Goal: Task Accomplishment & Management: Use online tool/utility

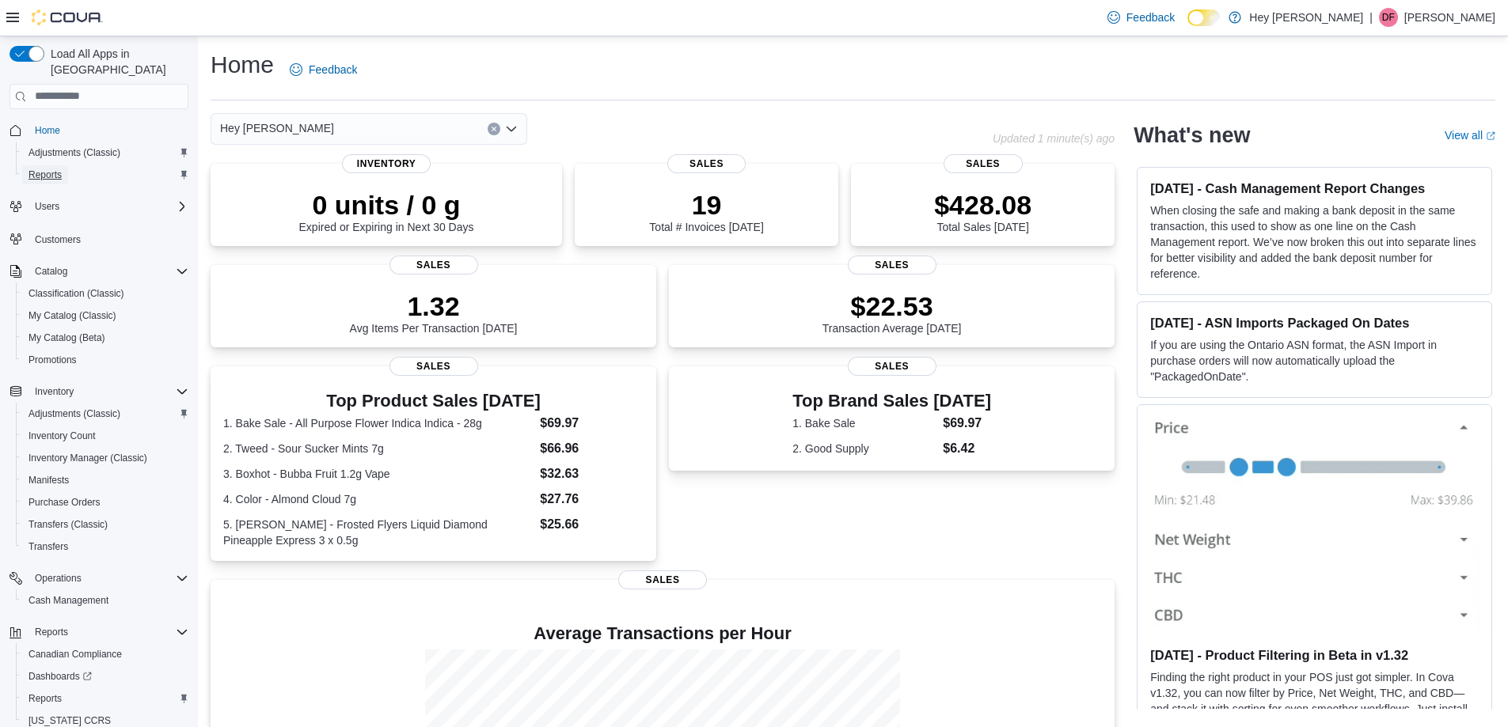
click at [54, 169] on span "Reports" at bounding box center [44, 175] width 33 height 13
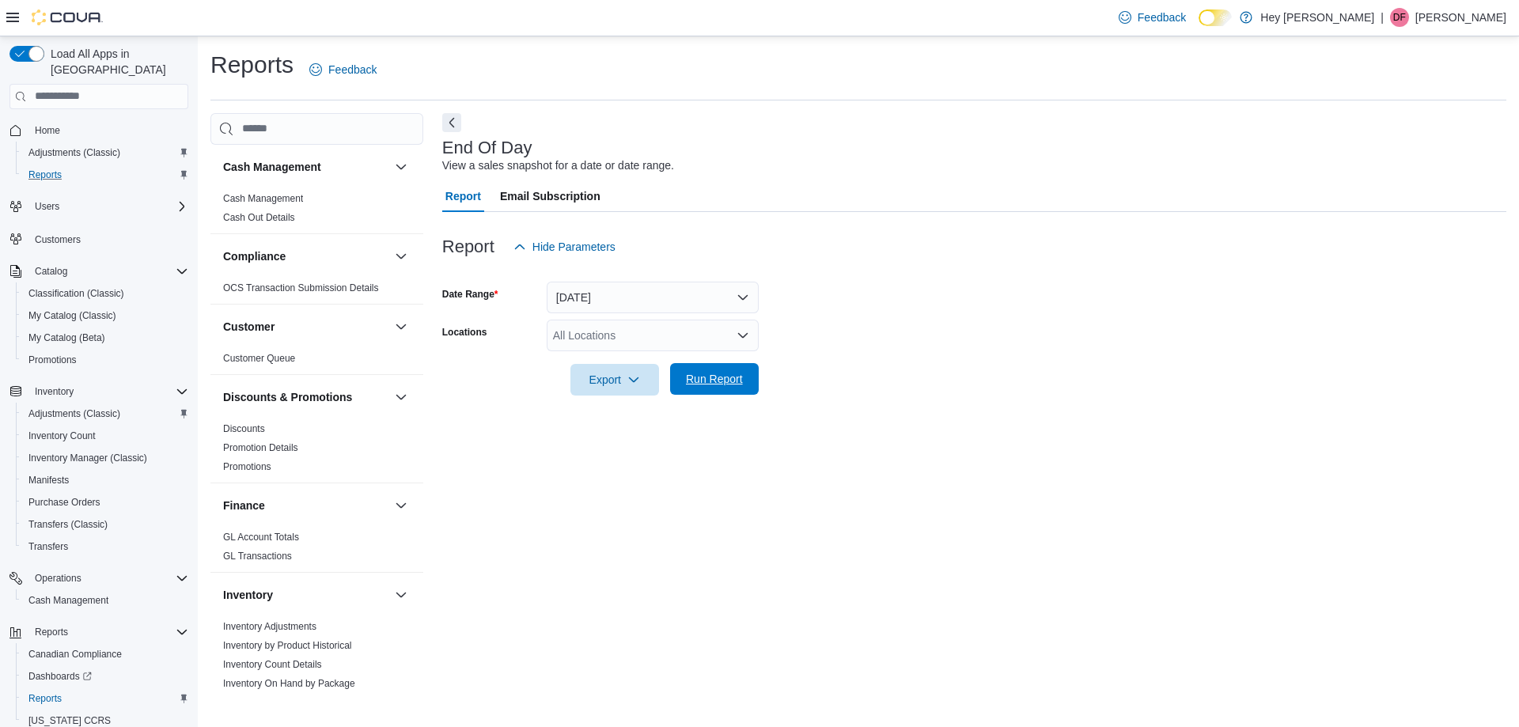
click at [715, 380] on span "Run Report" at bounding box center [714, 379] width 57 height 16
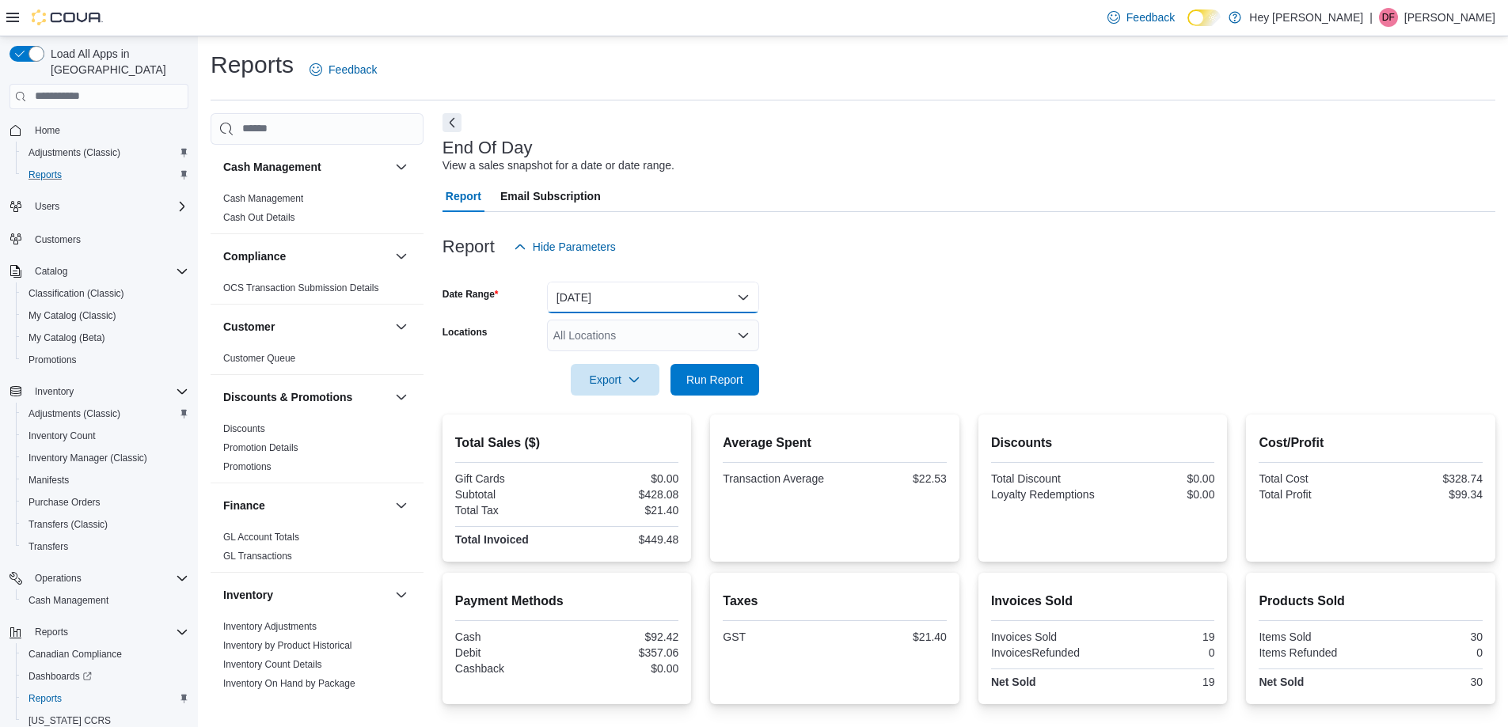
click at [699, 298] on button "[DATE]" at bounding box center [653, 298] width 212 height 32
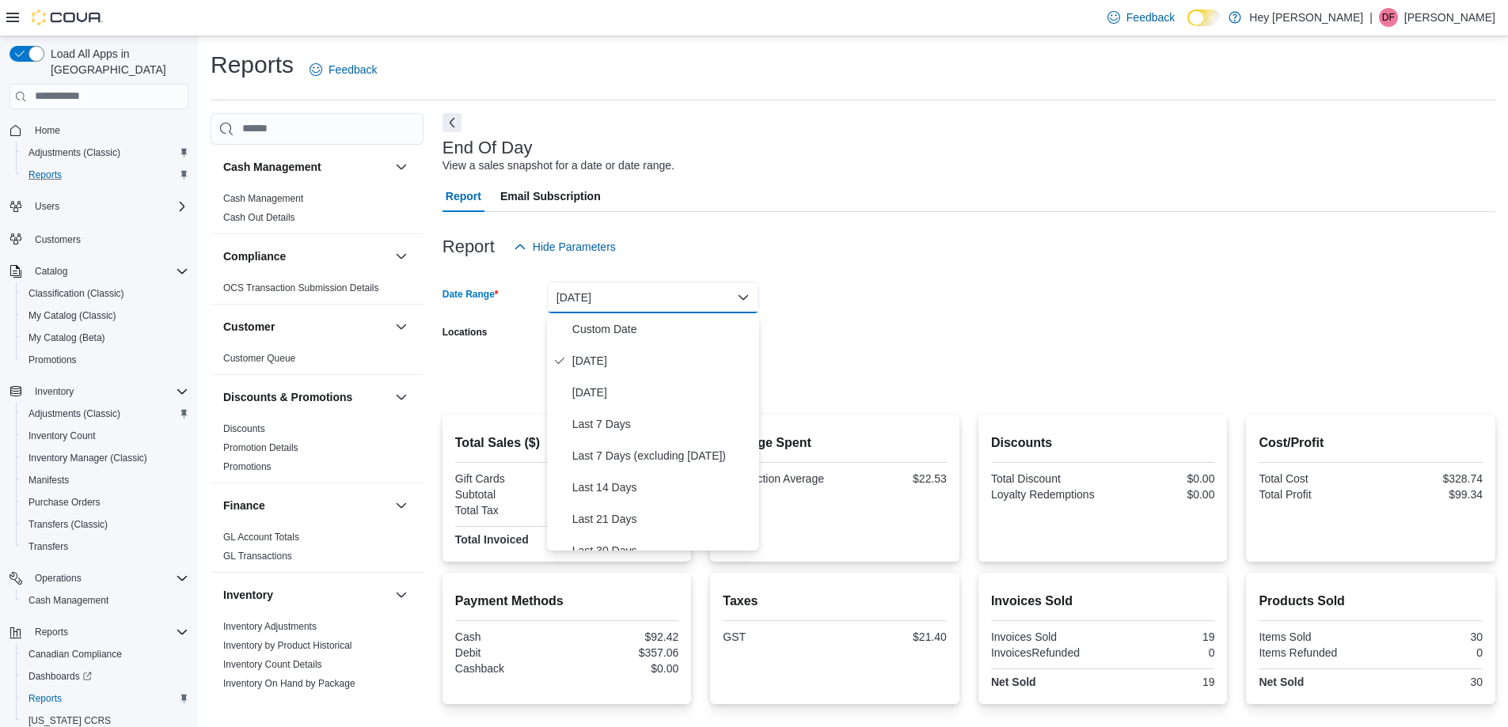
click at [856, 269] on div at bounding box center [968, 272] width 1053 height 19
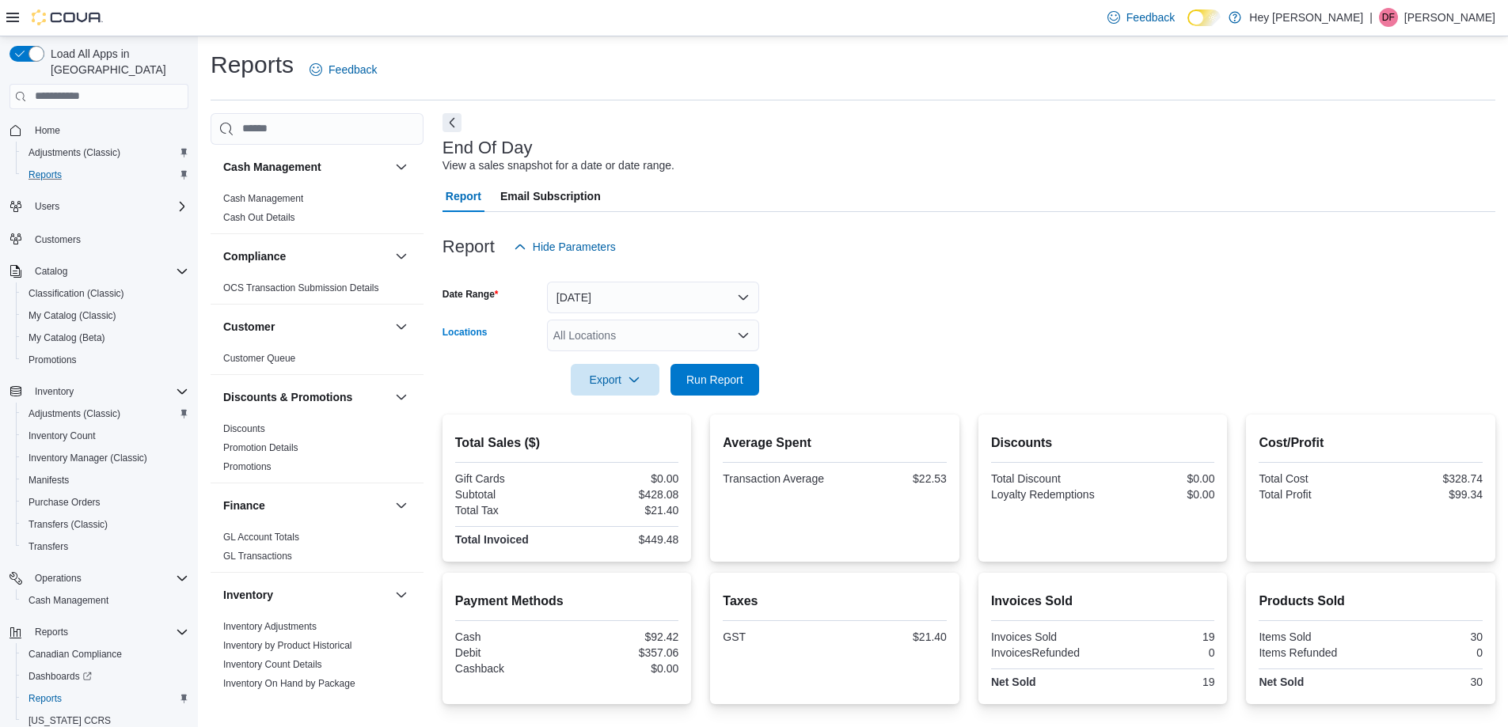
click at [706, 339] on div "All Locations" at bounding box center [653, 336] width 212 height 32
click at [649, 388] on span "[STREET_ADDRESS]" at bounding box center [635, 385] width 109 height 16
click at [852, 337] on form "Date Range [DATE] Locations [STREET_ADDRESS] Export Run Report" at bounding box center [968, 329] width 1053 height 133
click at [708, 386] on span "Run Report" at bounding box center [714, 379] width 57 height 16
click at [722, 373] on span "Run Report" at bounding box center [714, 379] width 57 height 16
